Goal: Navigation & Orientation: Find specific page/section

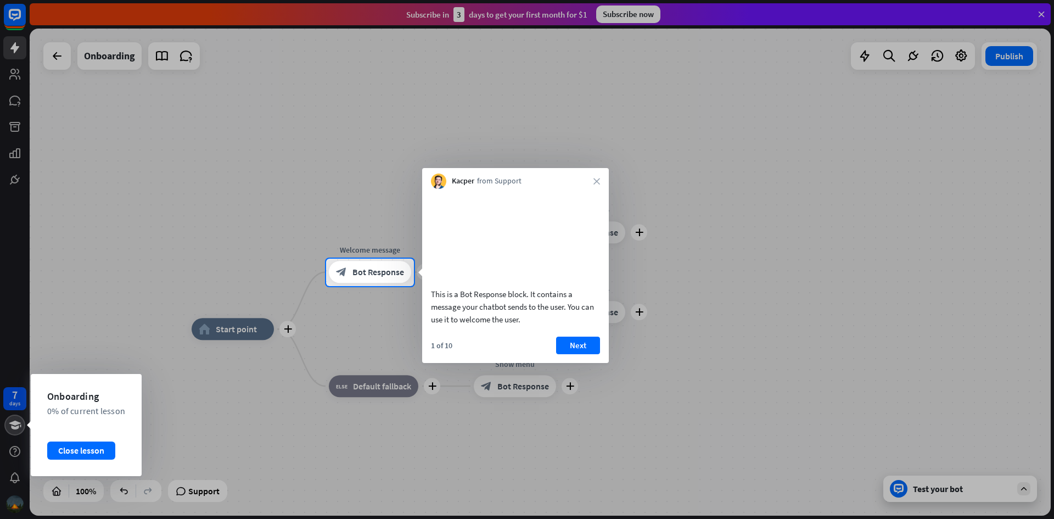
click at [8, 427] on icon at bounding box center [15, 424] width 14 height 13
click at [88, 451] on div "Close lesson" at bounding box center [81, 450] width 68 height 18
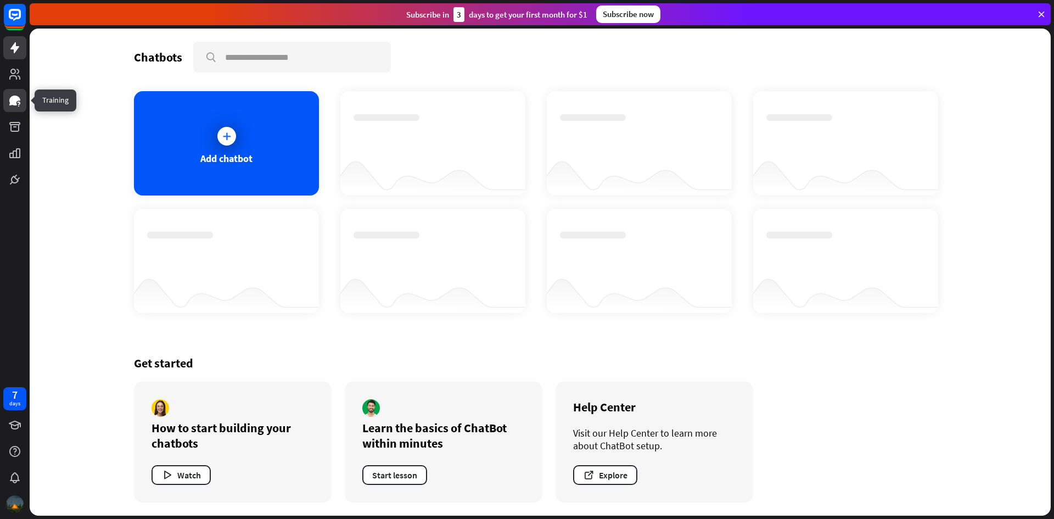
click at [15, 94] on icon at bounding box center [14, 100] width 13 height 13
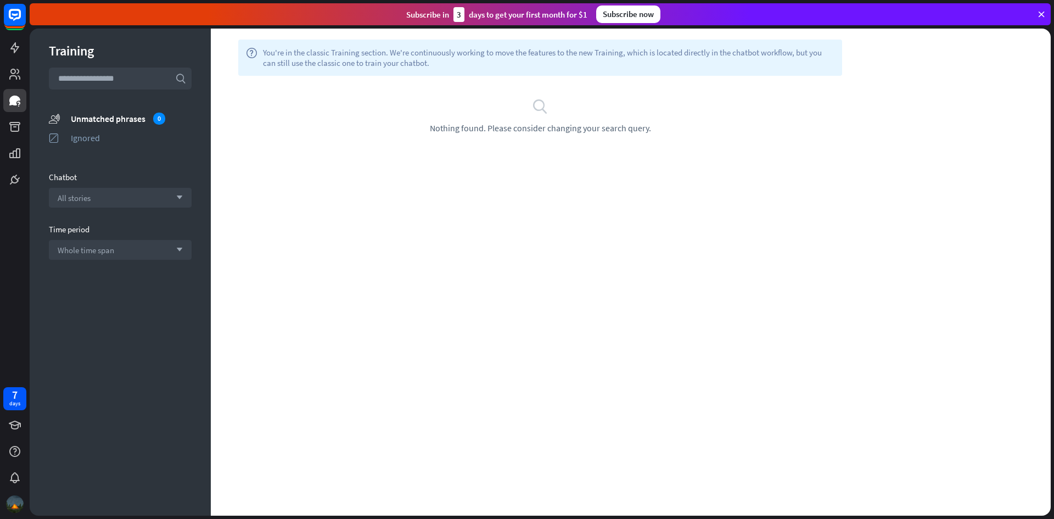
click at [136, 76] on input "text" at bounding box center [120, 79] width 143 height 22
click at [117, 158] on div "Training search unmatched_phrases Unmatched phrases 0 ignored Ignored Chatbot A…" at bounding box center [120, 272] width 181 height 487
click at [113, 204] on div "All stories arrow_down" at bounding box center [120, 198] width 143 height 20
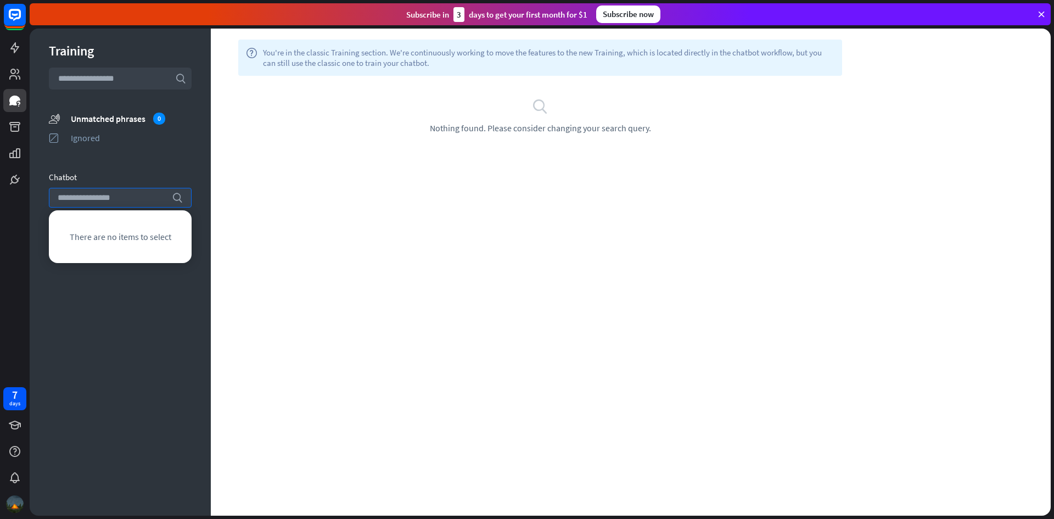
click at [132, 161] on div "Training search unmatched_phrases Unmatched phrases 0 ignored Ignored Chatbot s…" at bounding box center [120, 272] width 181 height 487
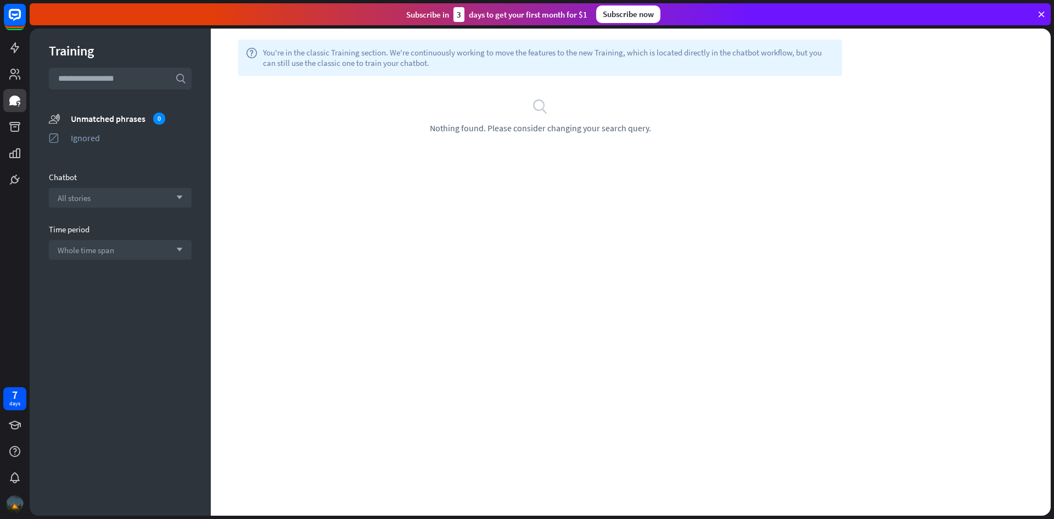
click at [538, 134] on div "search Nothing found. Please consider changing your search query." at bounding box center [540, 116] width 659 height 80
click at [532, 115] on div "search Nothing found. Please consider changing your search query." at bounding box center [540, 116] width 626 height 36
click at [538, 103] on icon "search" at bounding box center [540, 106] width 16 height 16
click at [126, 88] on input "text" at bounding box center [120, 79] width 143 height 22
click at [15, 125] on icon at bounding box center [14, 127] width 11 height 10
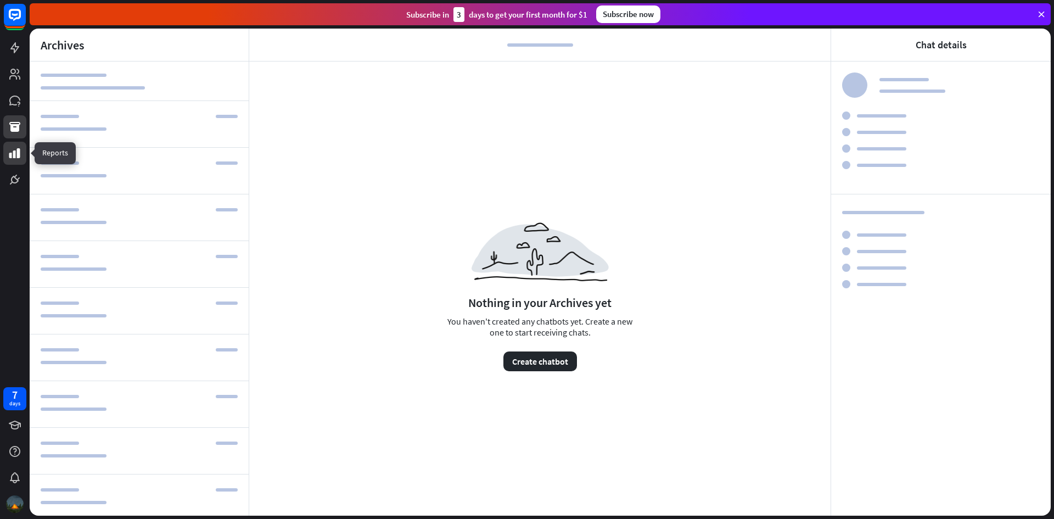
click at [14, 155] on icon at bounding box center [14, 153] width 11 height 10
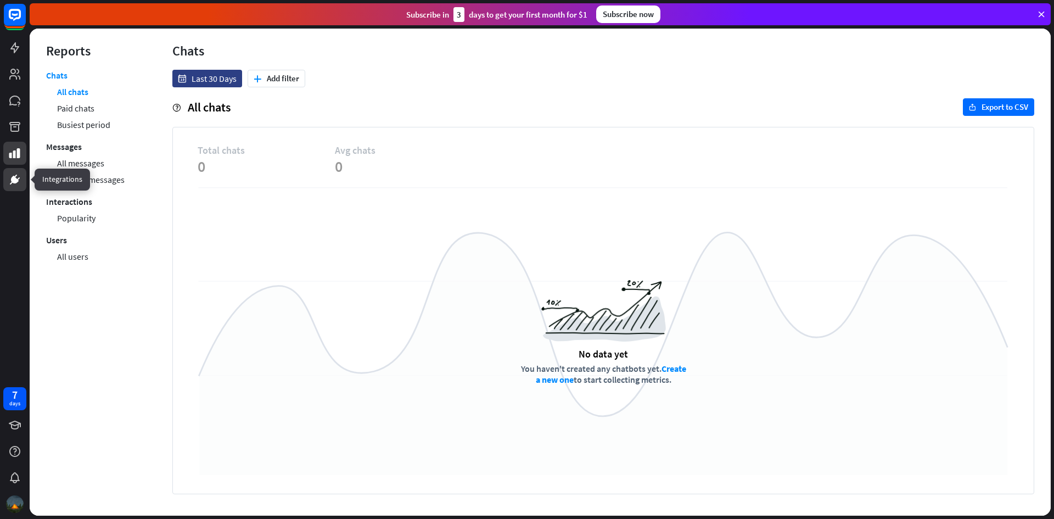
click at [15, 181] on icon at bounding box center [15, 179] width 7 height 7
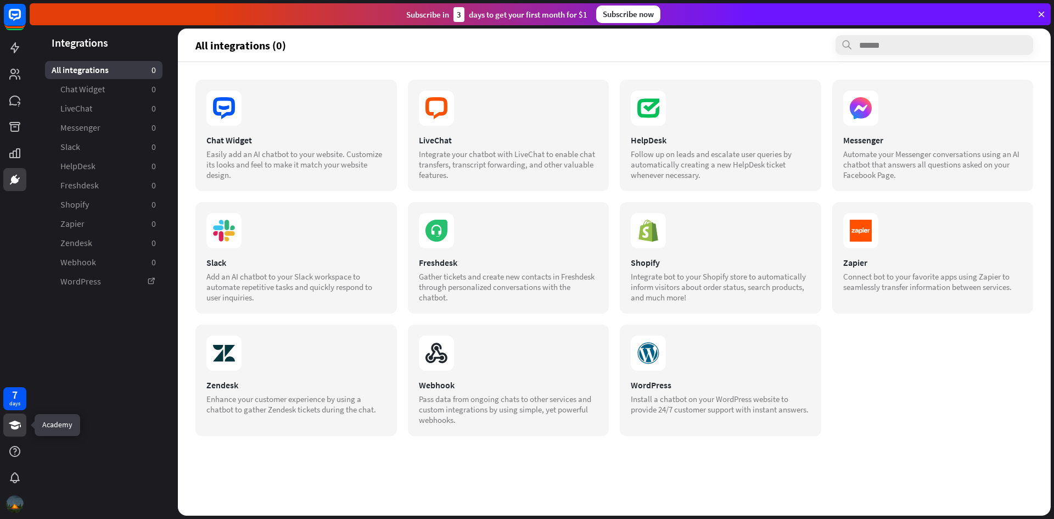
click at [13, 422] on icon at bounding box center [15, 424] width 12 height 9
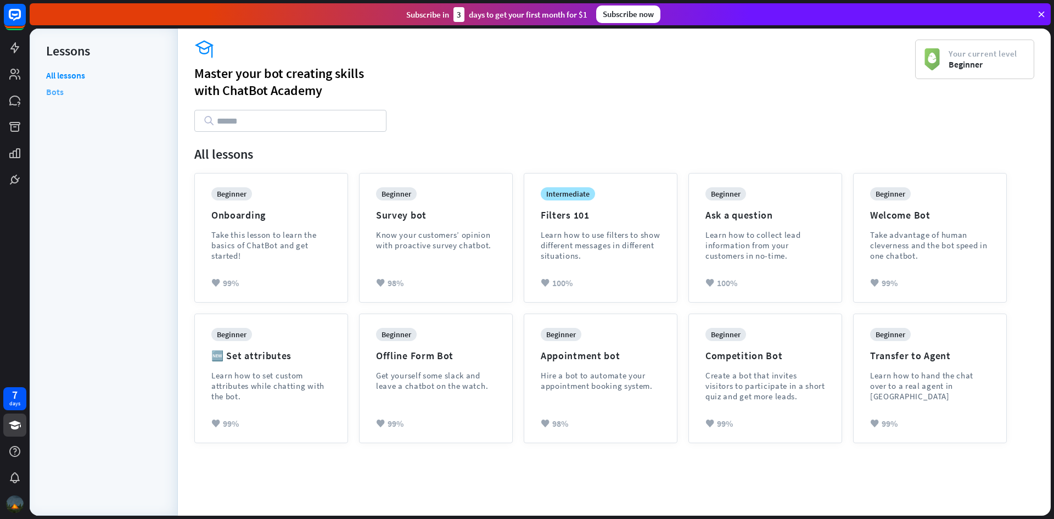
click at [48, 91] on link "Bots" at bounding box center [55, 91] width 18 height 16
click at [284, 226] on div "beginner Onboarding Take this lesson to learn the basics of ChatBot and get sta…" at bounding box center [271, 232] width 120 height 90
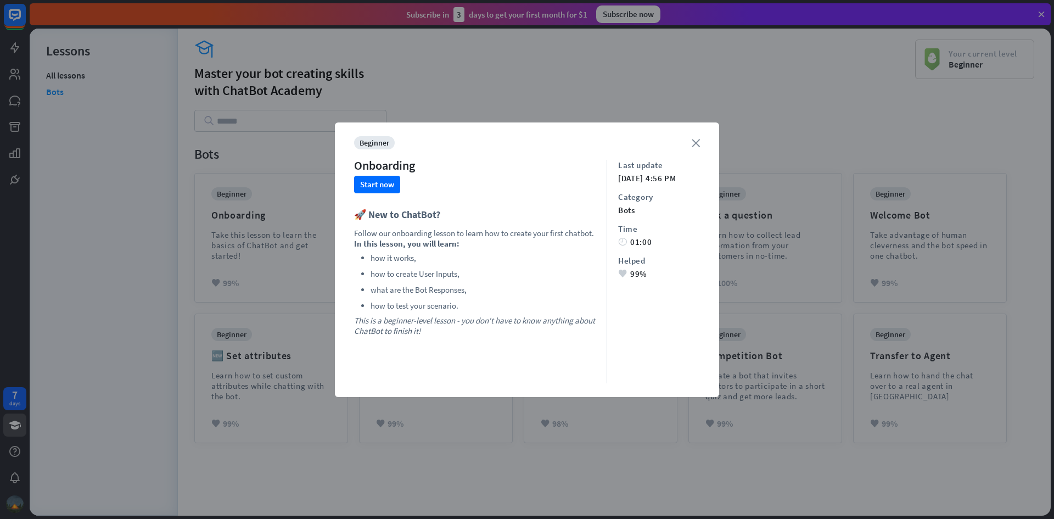
click at [693, 140] on icon "close" at bounding box center [696, 143] width 8 height 8
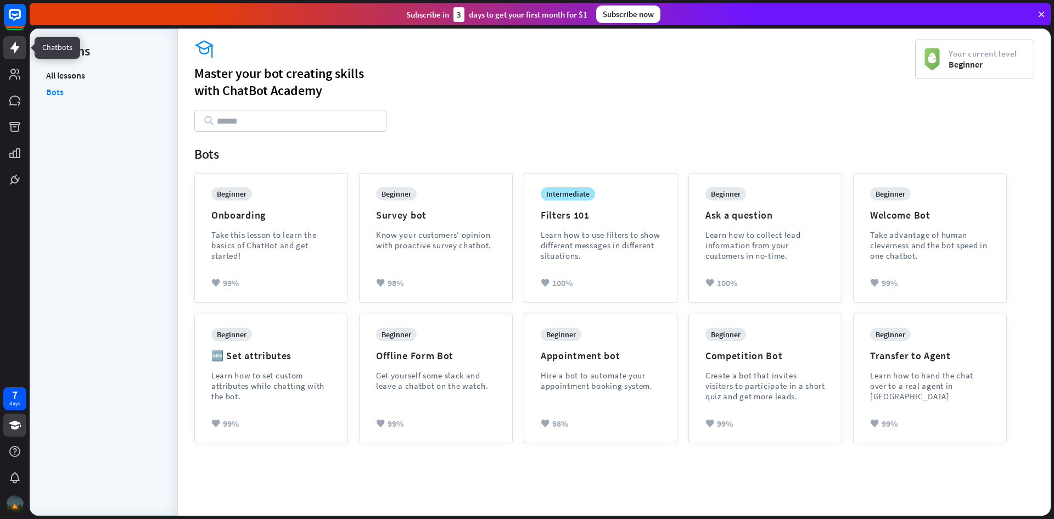
click at [17, 51] on icon at bounding box center [14, 47] width 13 height 13
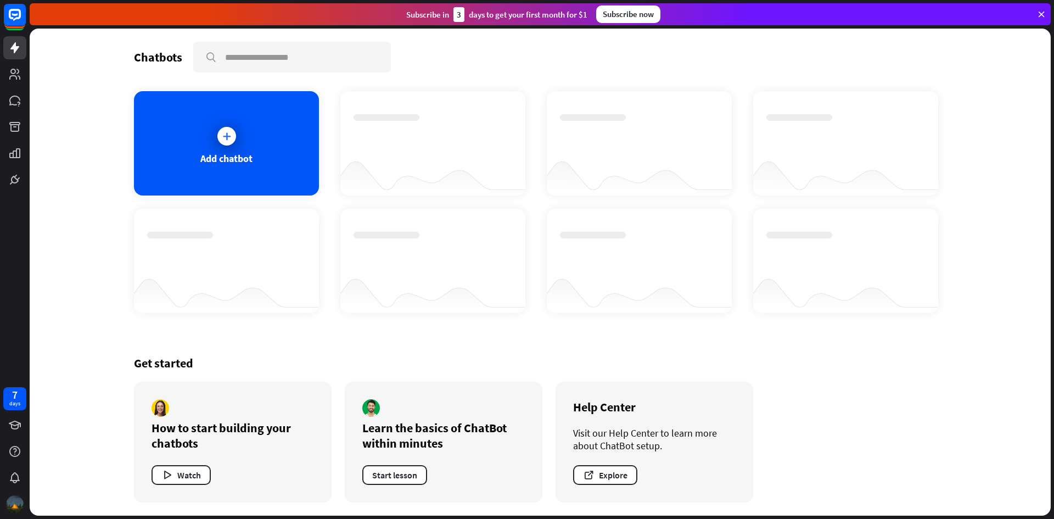
click at [93, 121] on div "Chatbots search Add chatbot Get started How to start building your chatbots Wat…" at bounding box center [540, 272] width 1021 height 487
click at [14, 70] on icon at bounding box center [14, 74] width 11 height 11
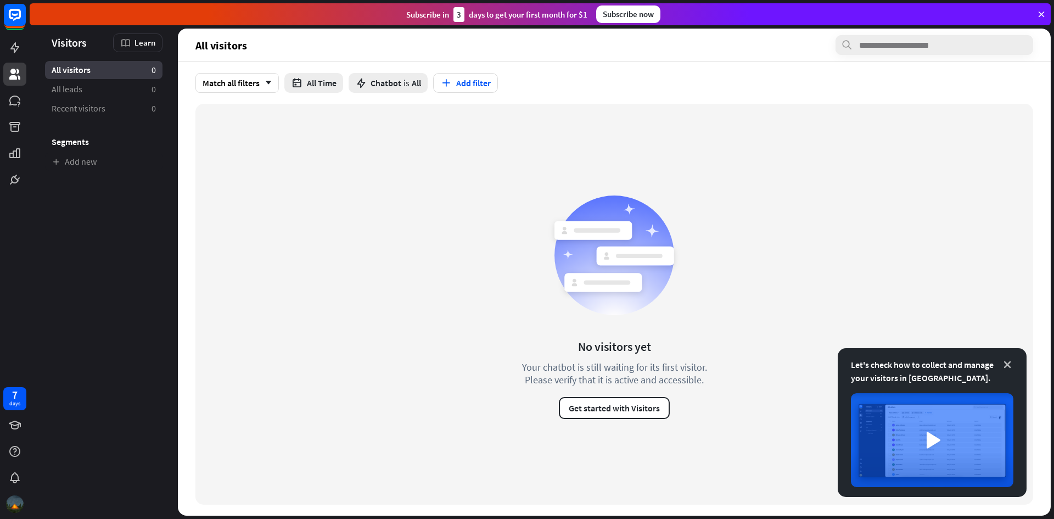
click at [1007, 360] on icon at bounding box center [1007, 364] width 11 height 11
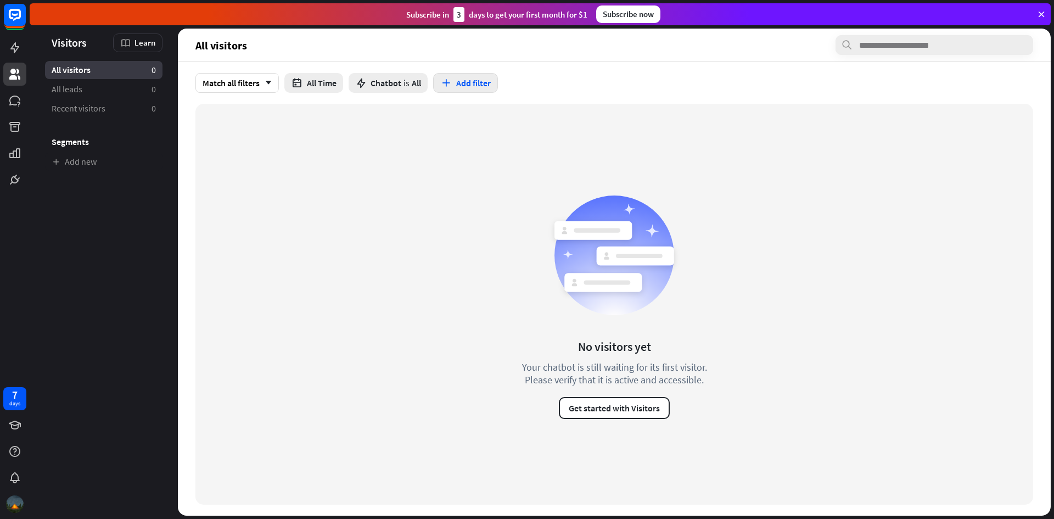
click at [463, 81] on button "Add filter" at bounding box center [465, 83] width 65 height 20
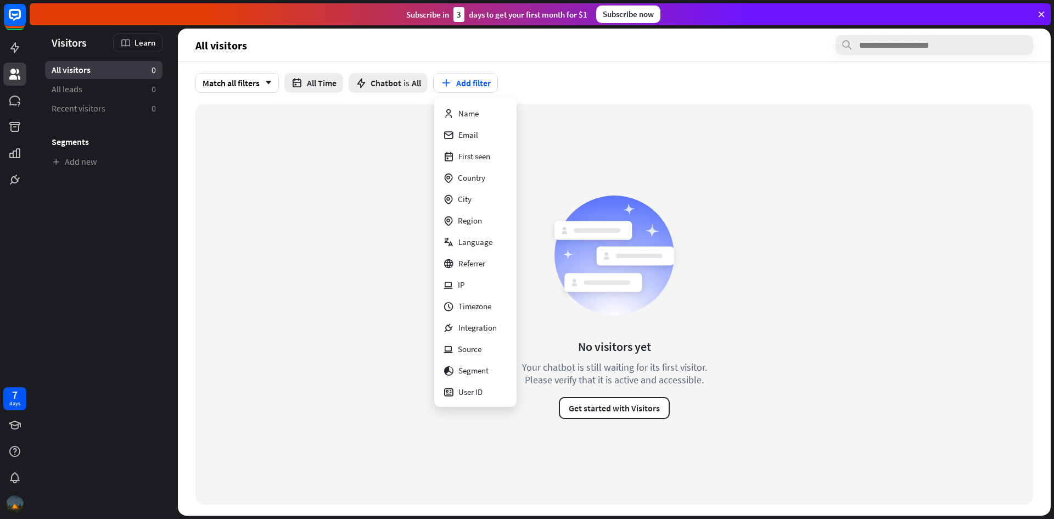
click at [386, 119] on div "No visitors yet Your chatbot is still waiting for its first visitor. Please ver…" at bounding box center [614, 304] width 838 height 401
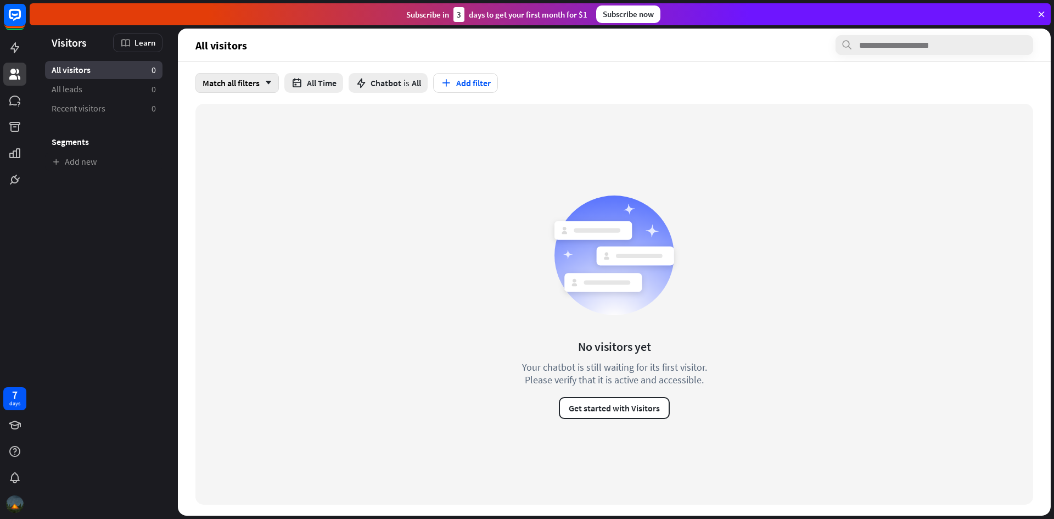
click at [265, 80] on icon "arrow_down" at bounding box center [266, 83] width 12 height 7
click at [304, 87] on button "All Time" at bounding box center [313, 83] width 59 height 20
click at [399, 121] on div "No visitors yet Your chatbot is still waiting for its first visitor. Please ver…" at bounding box center [614, 304] width 838 height 401
click at [389, 75] on div "Chatbot is All" at bounding box center [388, 83] width 79 height 20
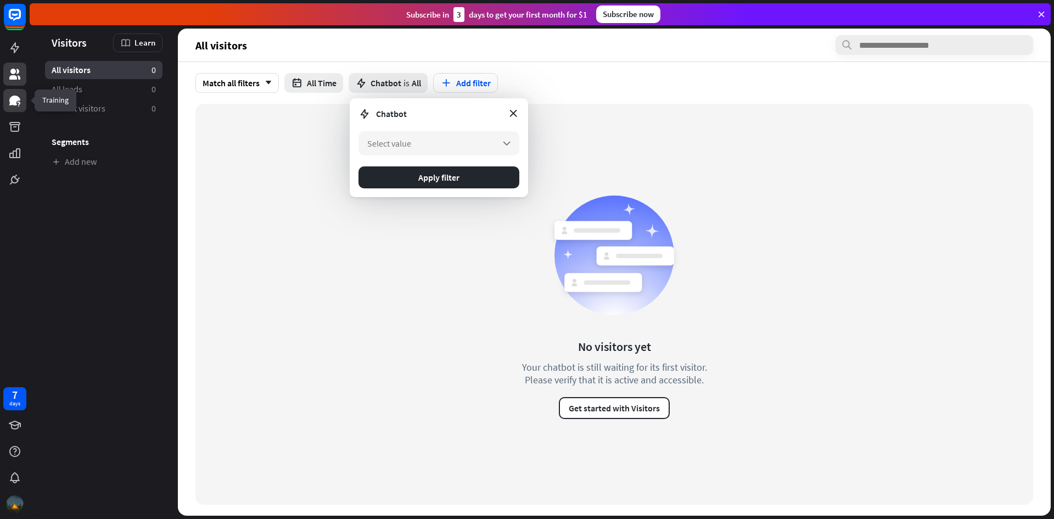
click at [13, 106] on icon at bounding box center [14, 100] width 13 height 13
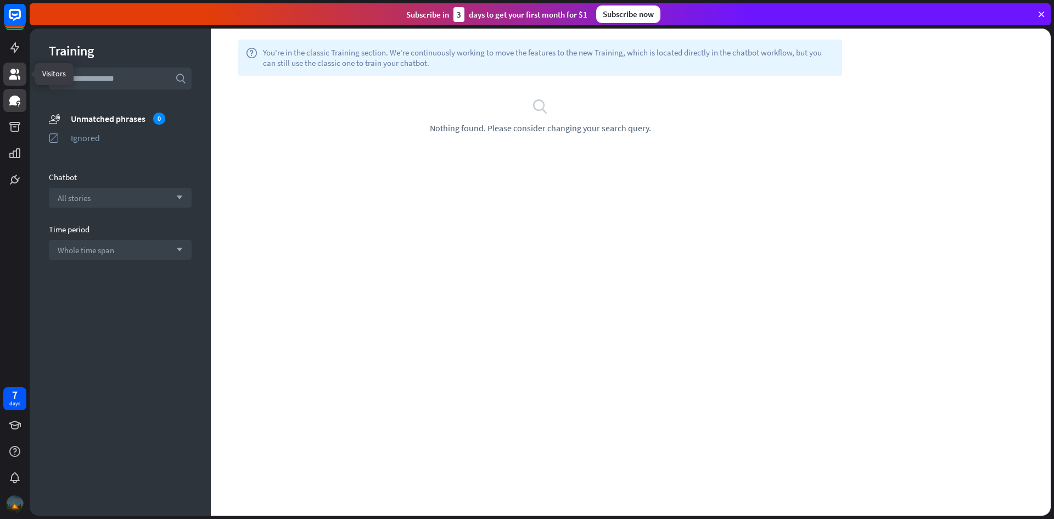
click at [19, 79] on icon at bounding box center [14, 74] width 11 height 11
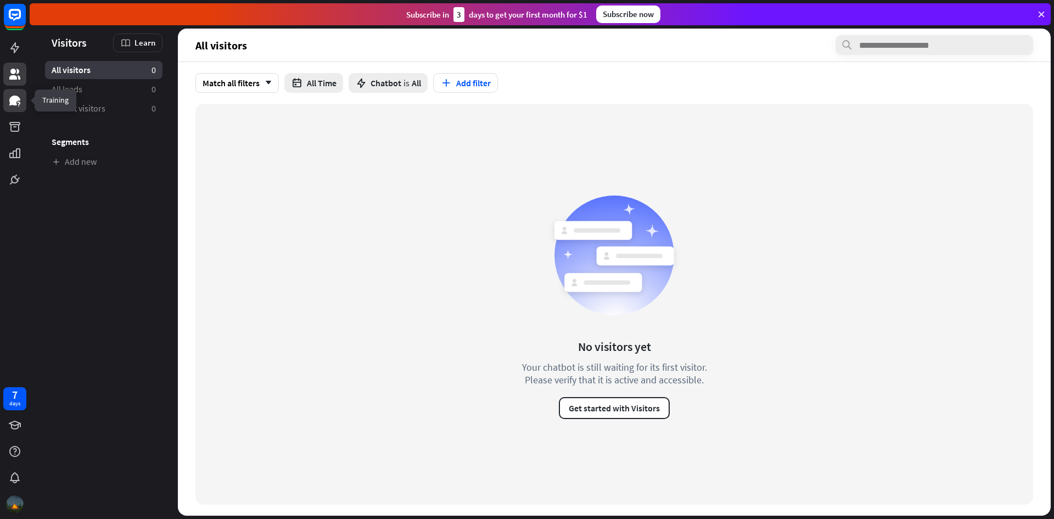
click at [12, 97] on icon at bounding box center [14, 101] width 11 height 10
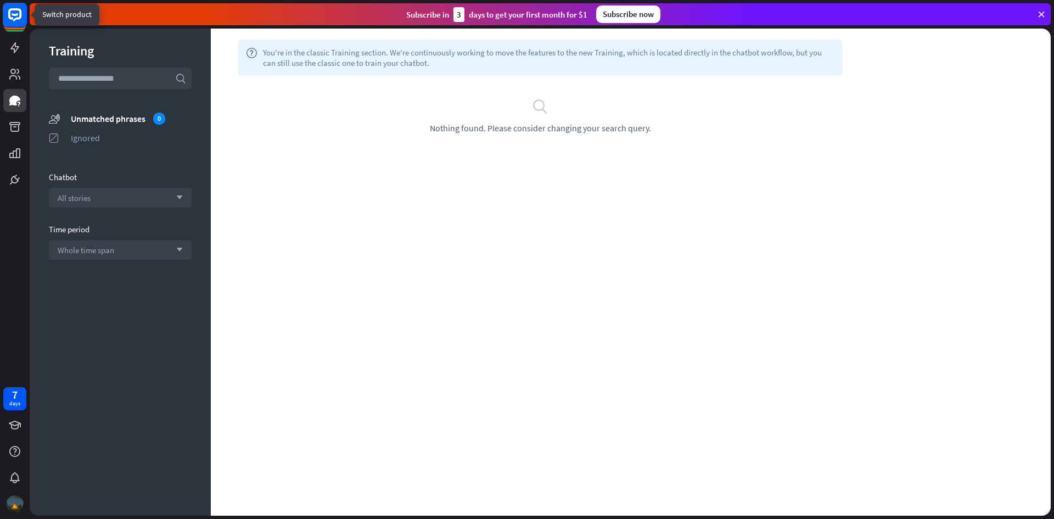
click at [9, 24] on rect at bounding box center [15, 15] width 24 height 24
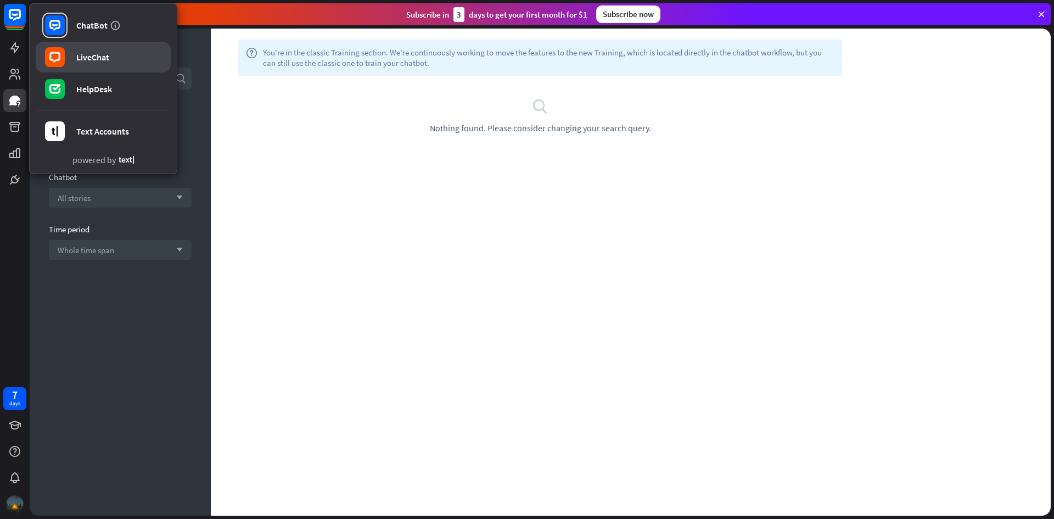
click at [105, 53] on div "LiveChat" at bounding box center [92, 57] width 33 height 11
